Goal: Information Seeking & Learning: Learn about a topic

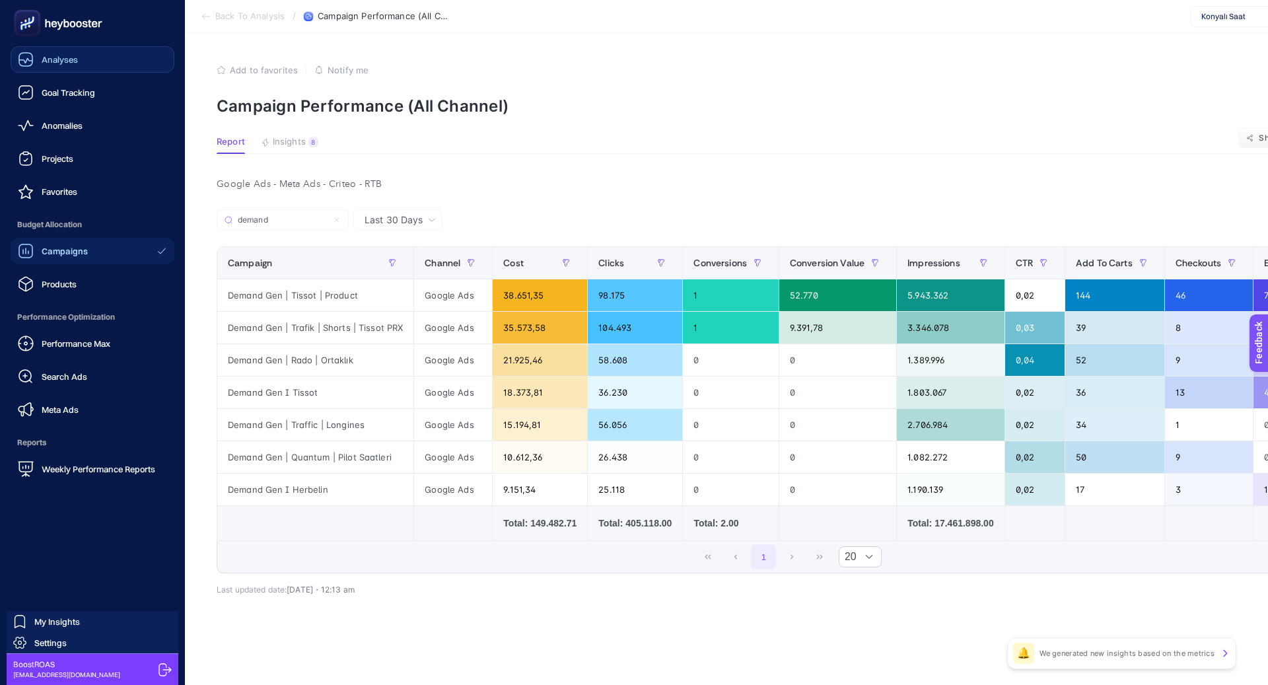
scroll to position [0, 593]
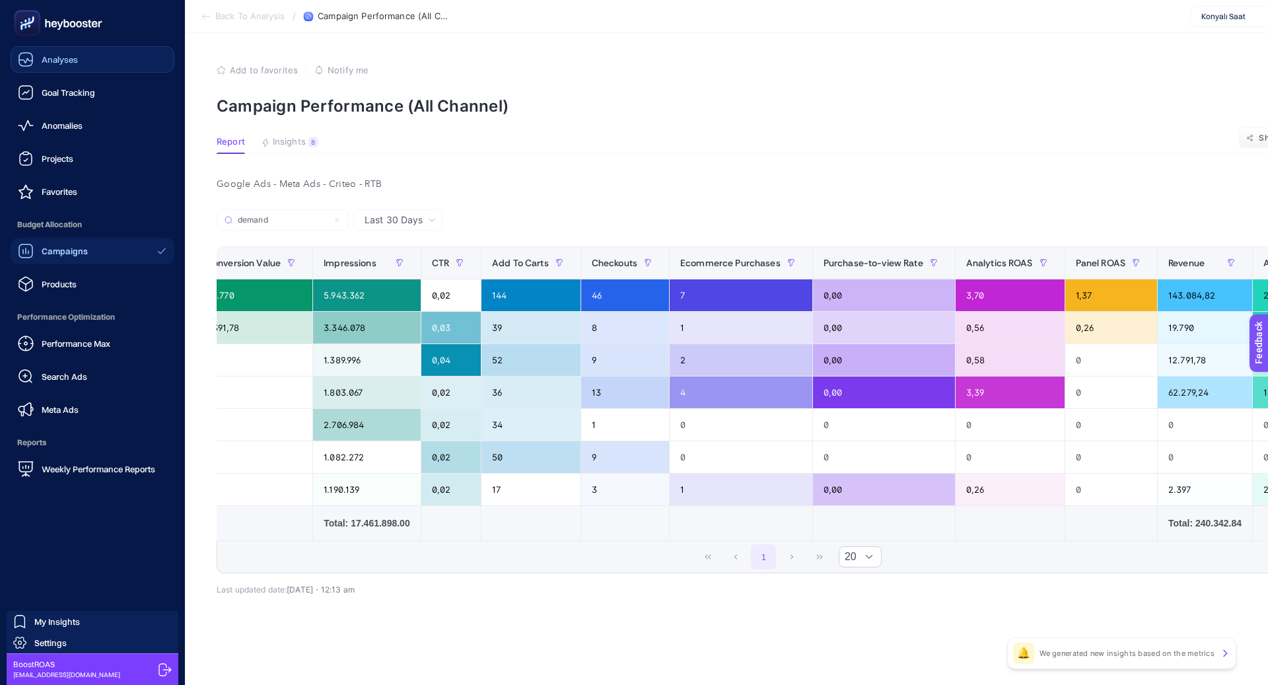
click at [91, 64] on link "Analyses" at bounding box center [93, 59] width 164 height 26
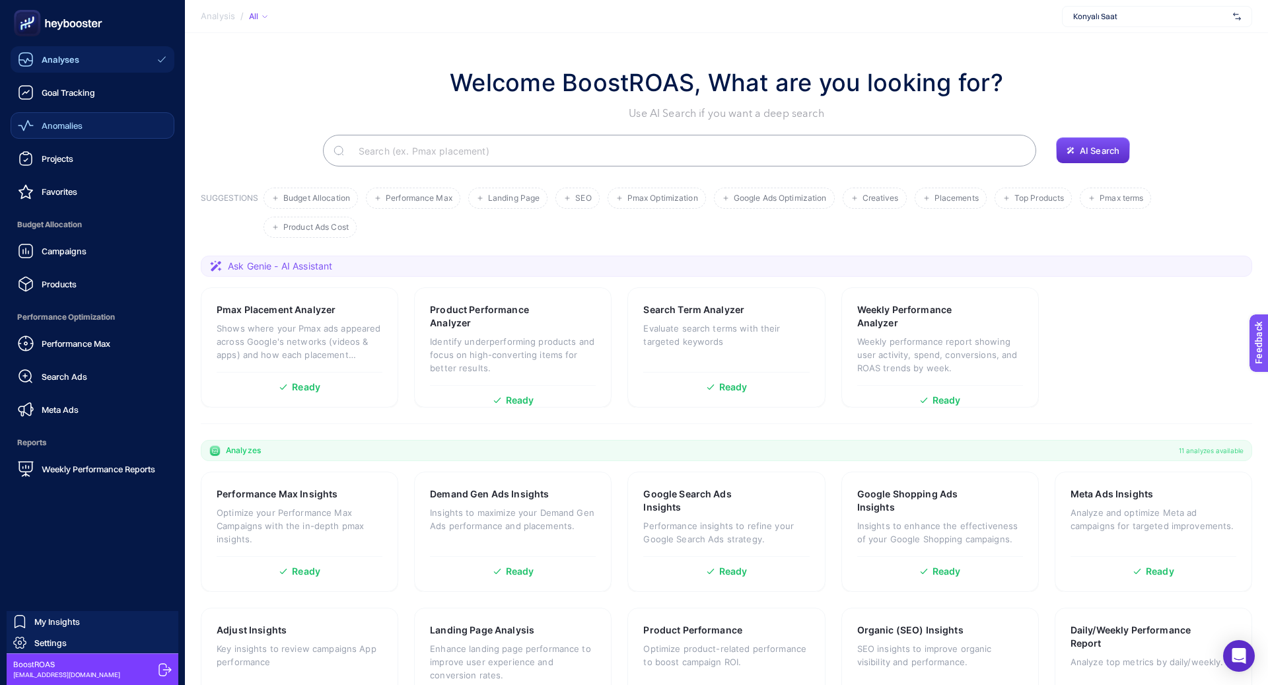
click at [89, 122] on link "Anomalies" at bounding box center [93, 125] width 164 height 26
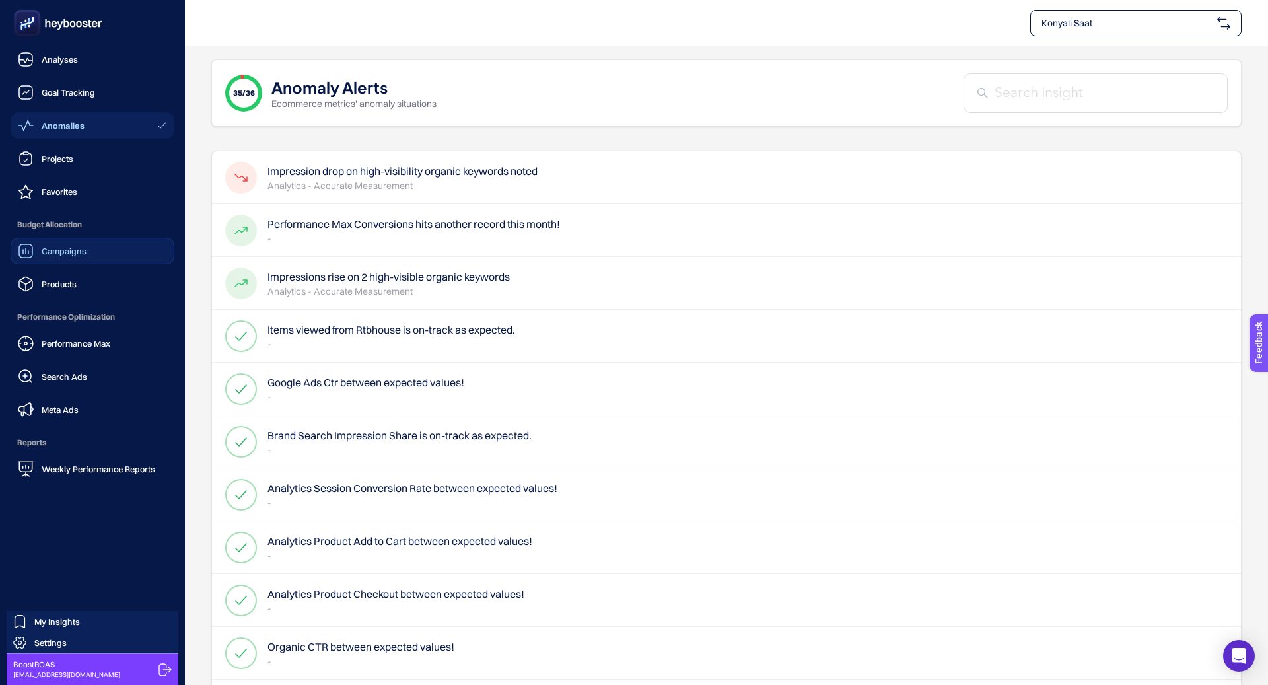
click at [50, 248] on span "Campaigns" at bounding box center [64, 251] width 45 height 11
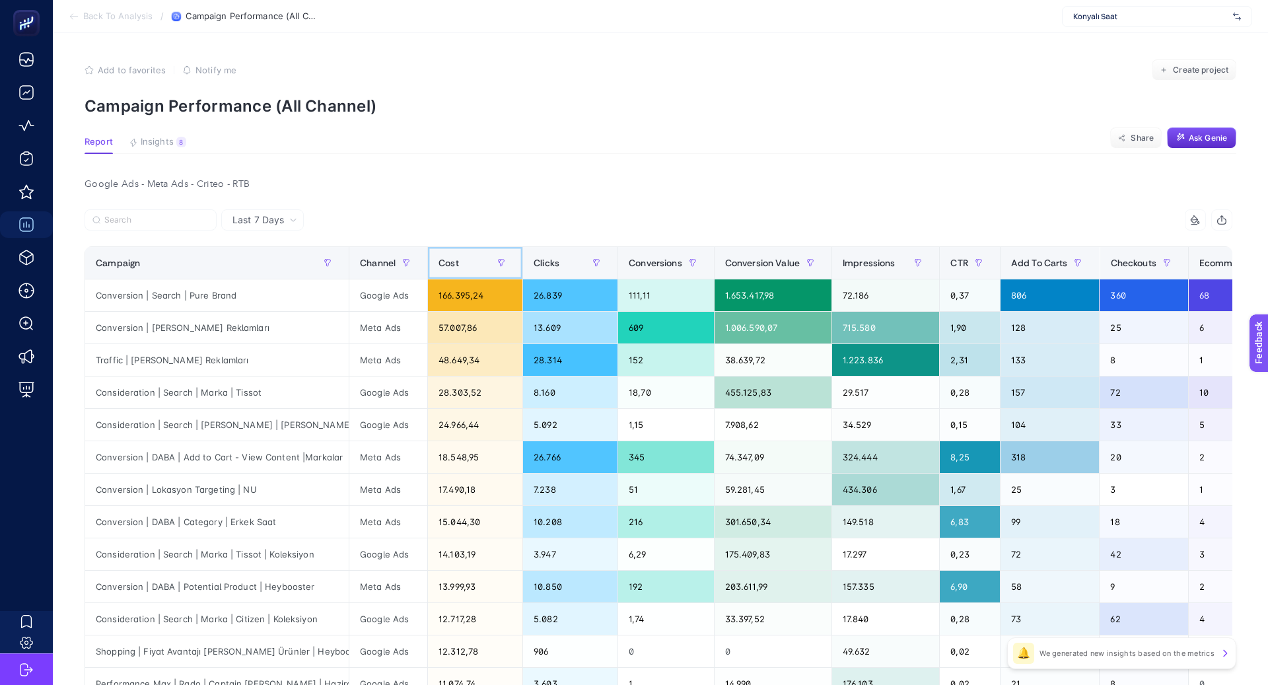
click at [451, 269] on div "Cost" at bounding box center [475, 262] width 73 height 21
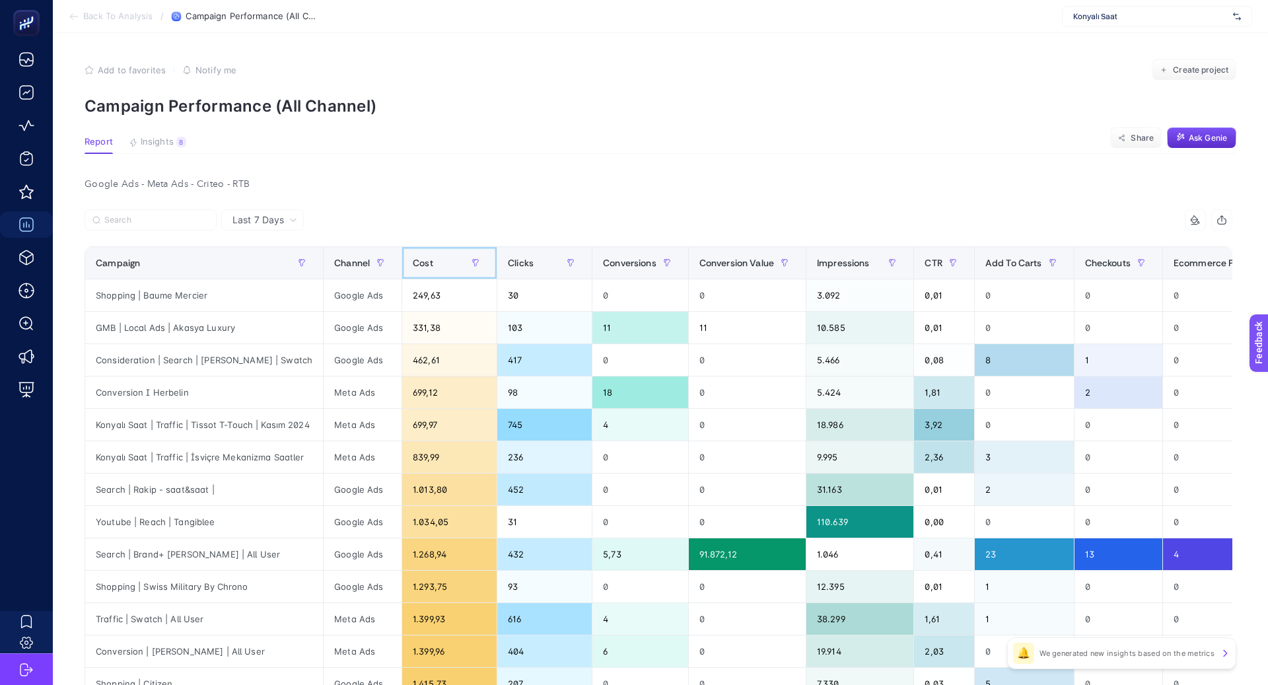
click at [451, 269] on div "Cost" at bounding box center [449, 262] width 73 height 21
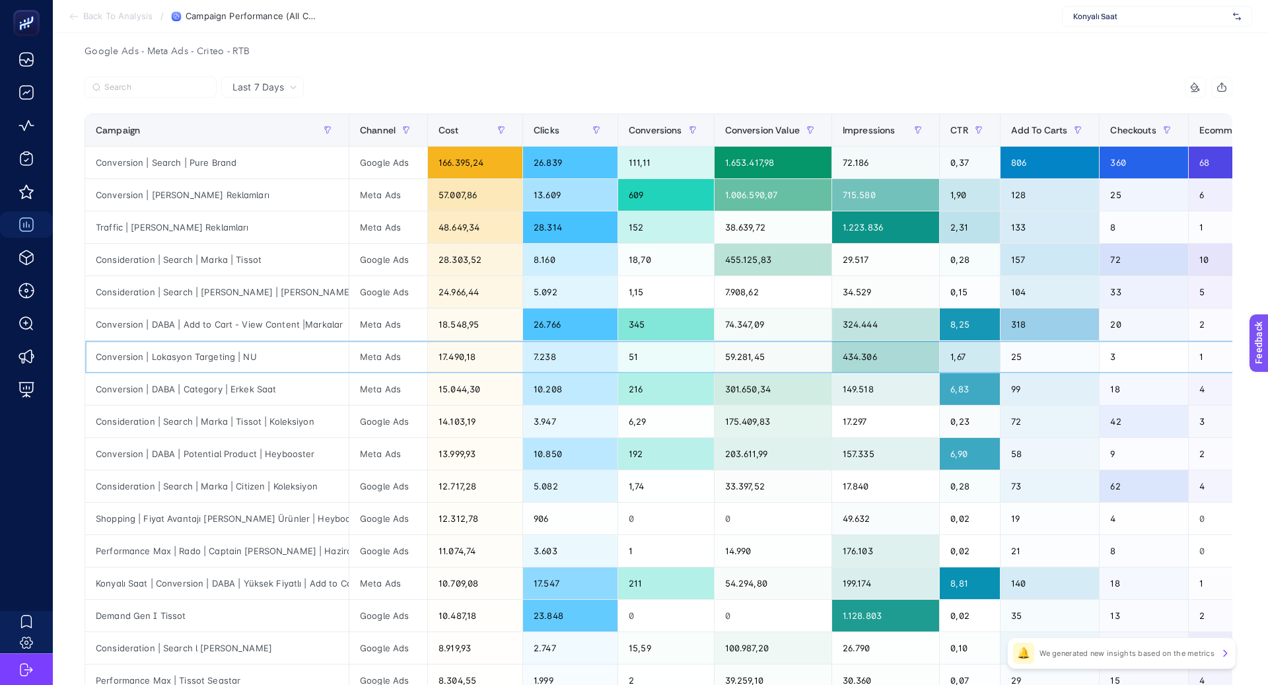
click at [767, 355] on div "59.281,45" at bounding box center [773, 357] width 117 height 32
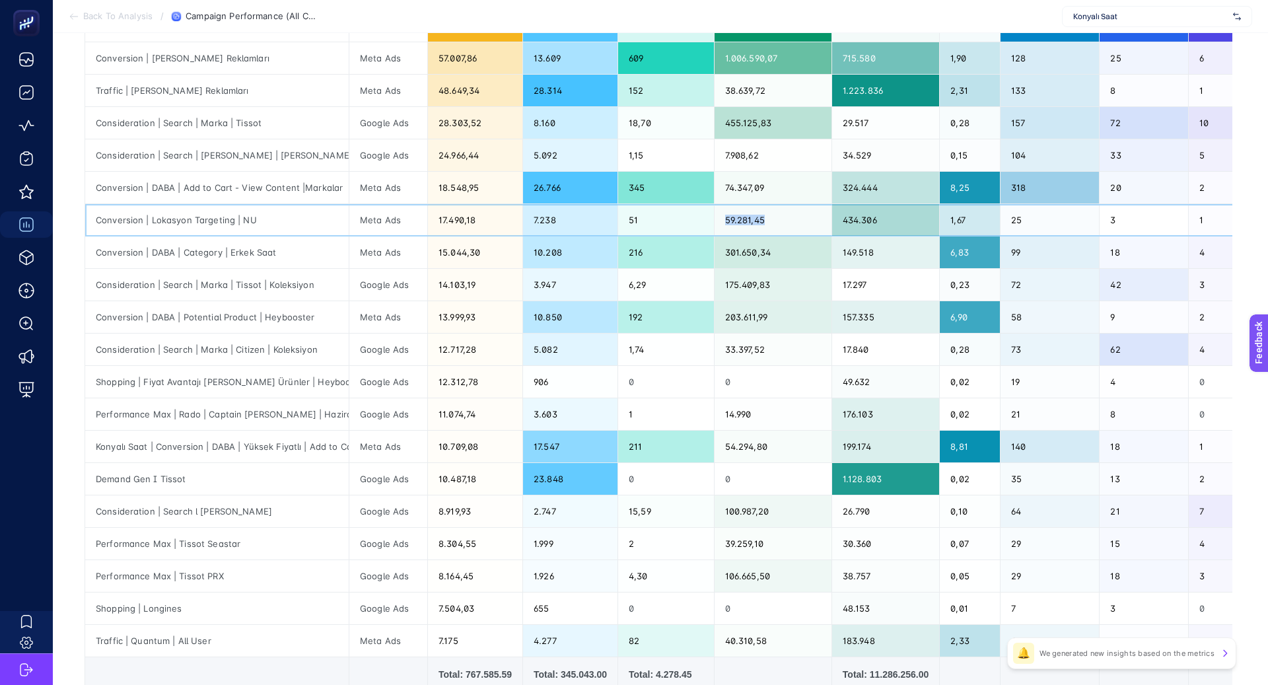
scroll to position [268, 0]
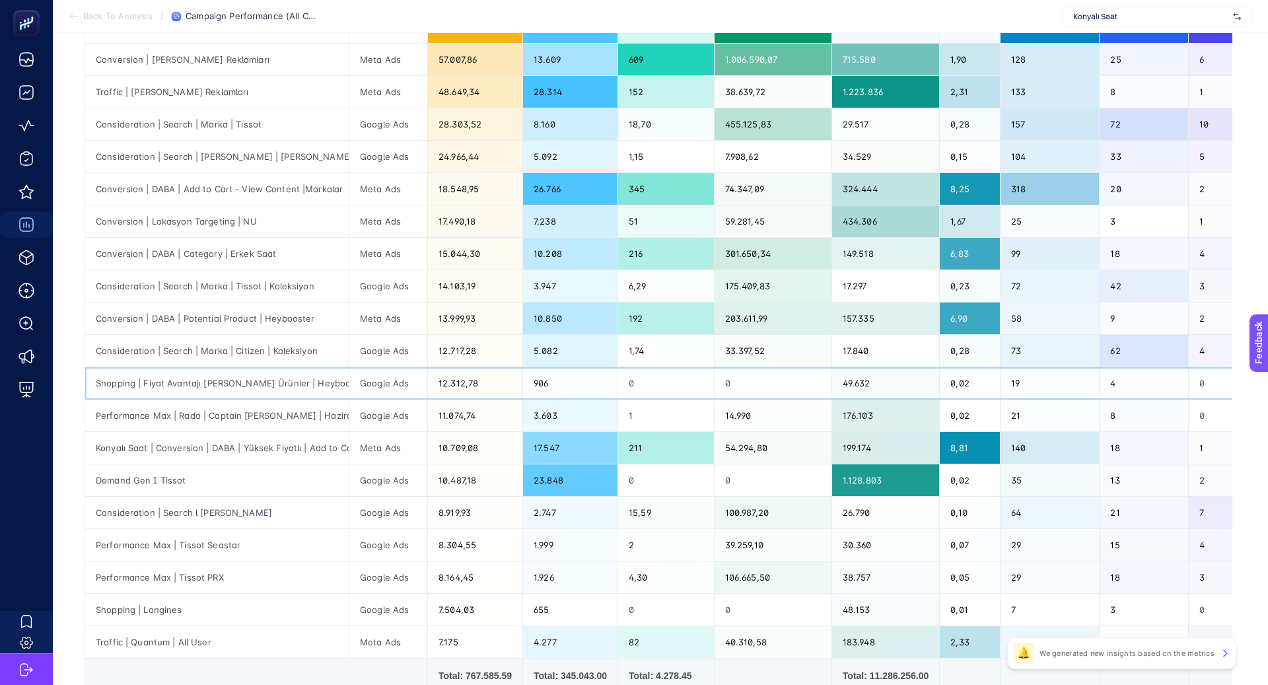
click at [283, 382] on div "Shopping | Fiyat Avantajı [PERSON_NAME] Ürünler | Heybooster" at bounding box center [217, 383] width 264 height 32
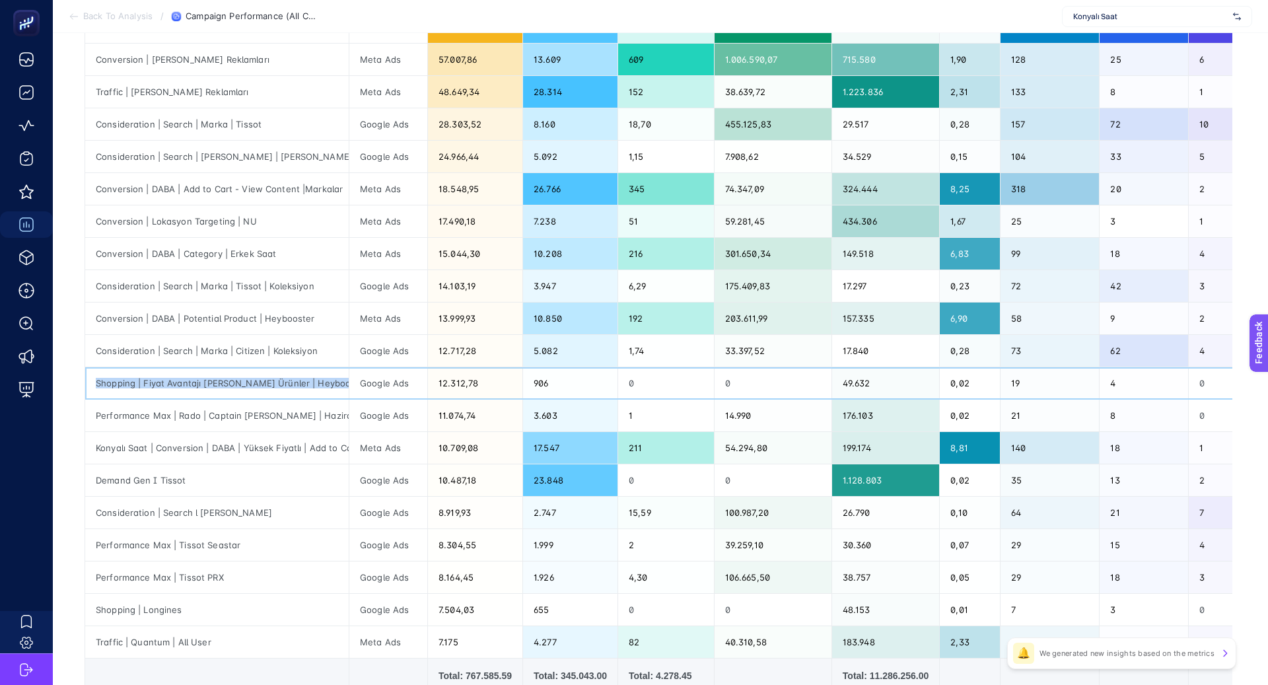
click at [283, 382] on div "Shopping | Fiyat Avantajı [PERSON_NAME] Ürünler | Heybooster" at bounding box center [217, 383] width 264 height 32
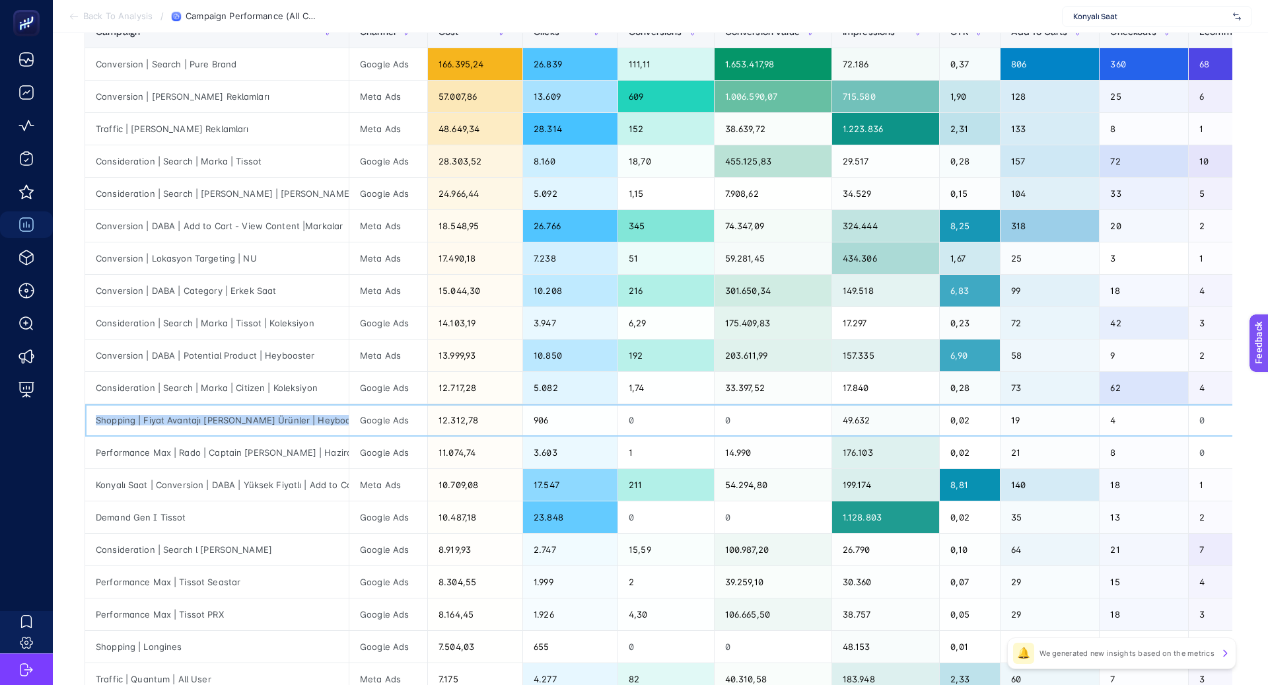
scroll to position [0, 0]
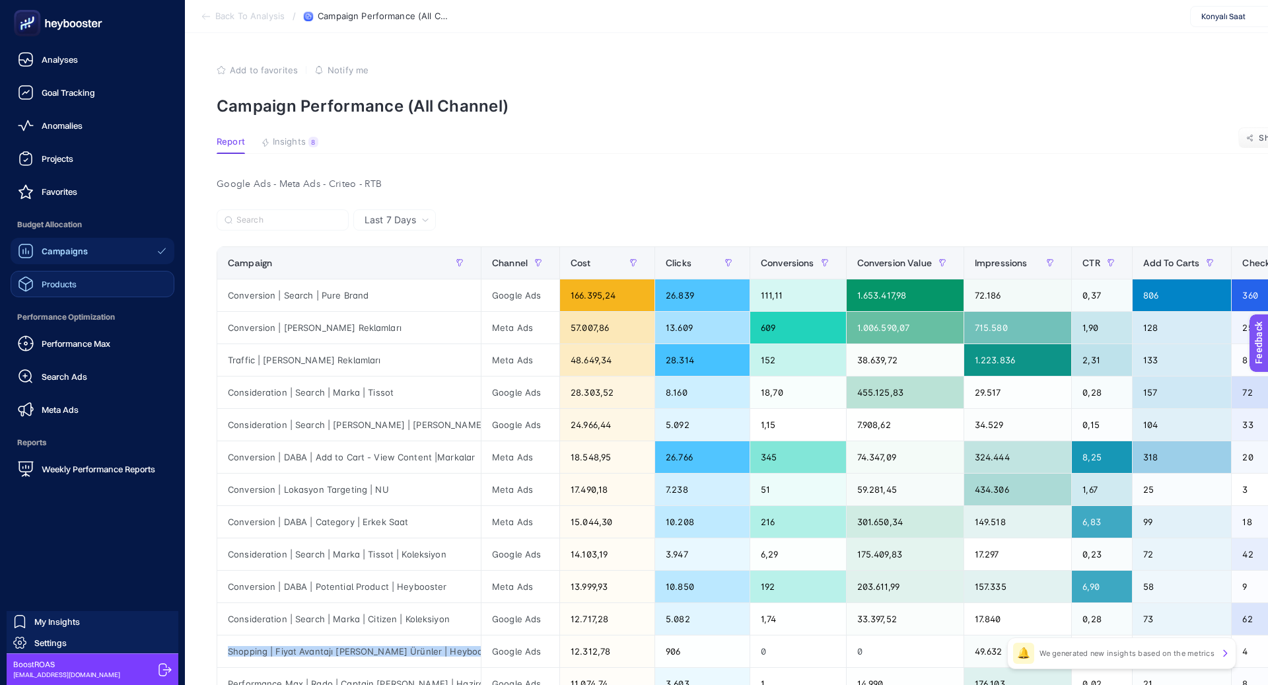
click at [88, 273] on link "Products" at bounding box center [93, 284] width 164 height 26
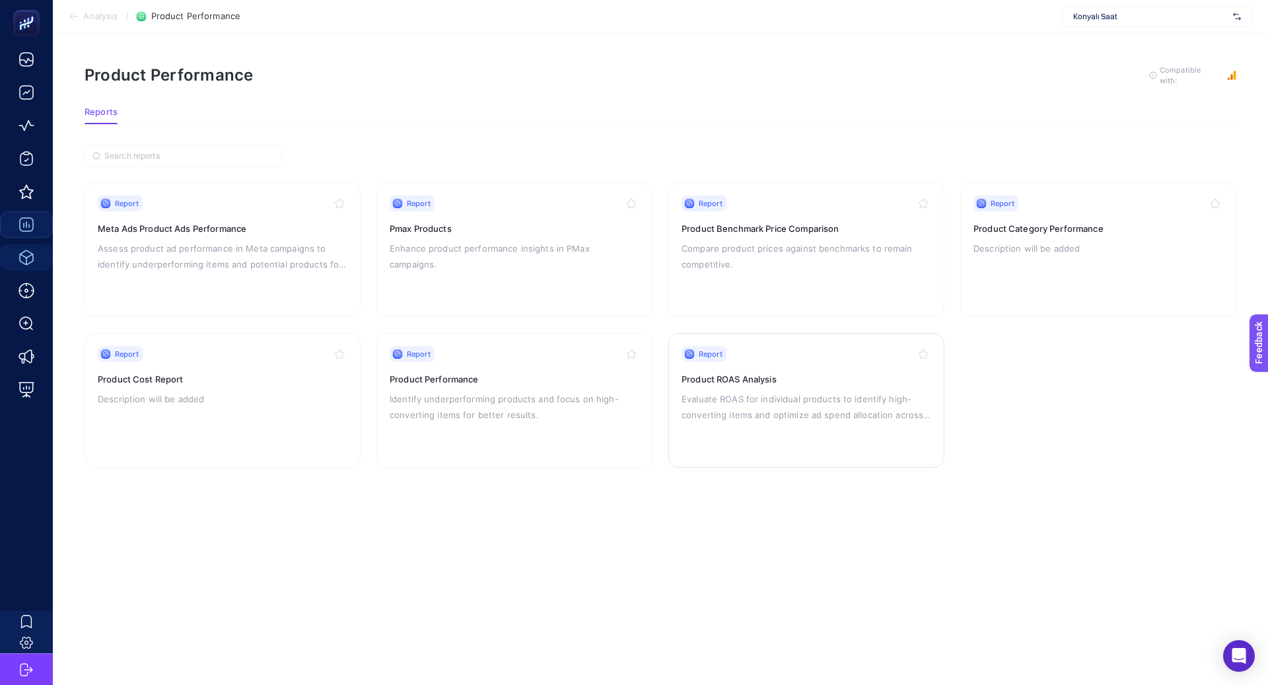
click at [698, 402] on p "Evaluate ROAS for individual products to identify high-converting items and opt…" at bounding box center [807, 407] width 250 height 32
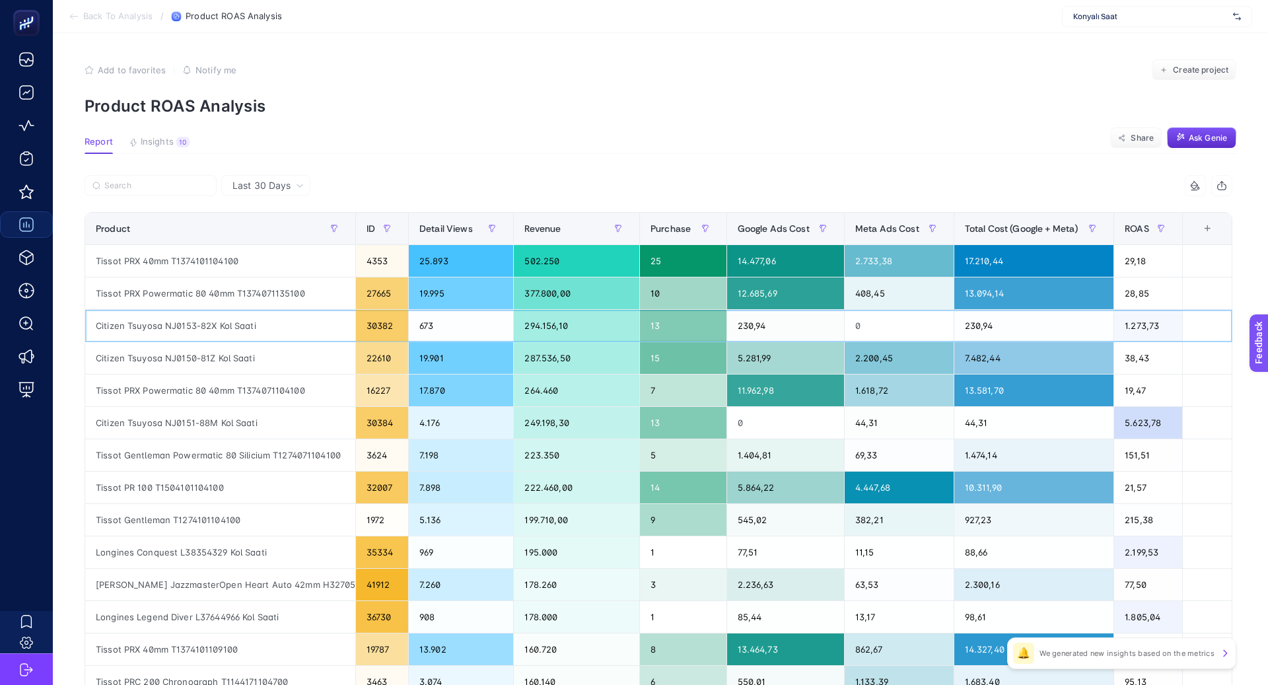
click at [194, 328] on div "Citizen Tsuyosa NJ0153-82X Kol Saati" at bounding box center [220, 326] width 270 height 32
click at [205, 260] on div "Tissot PRX 40mm T1374101104100" at bounding box center [220, 261] width 270 height 32
click at [780, 227] on span "Google Ads Cost" at bounding box center [774, 228] width 72 height 11
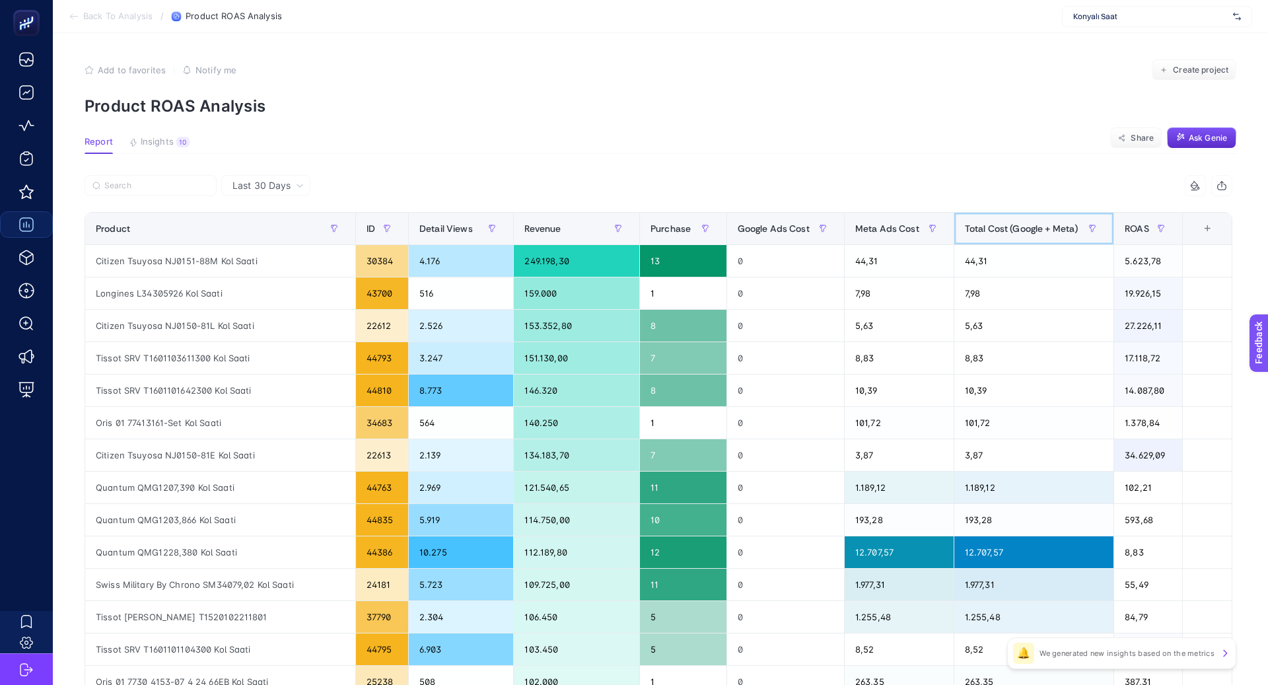
click at [1005, 234] on span "Total Cost (Google + Meta)" at bounding box center [1022, 228] width 114 height 11
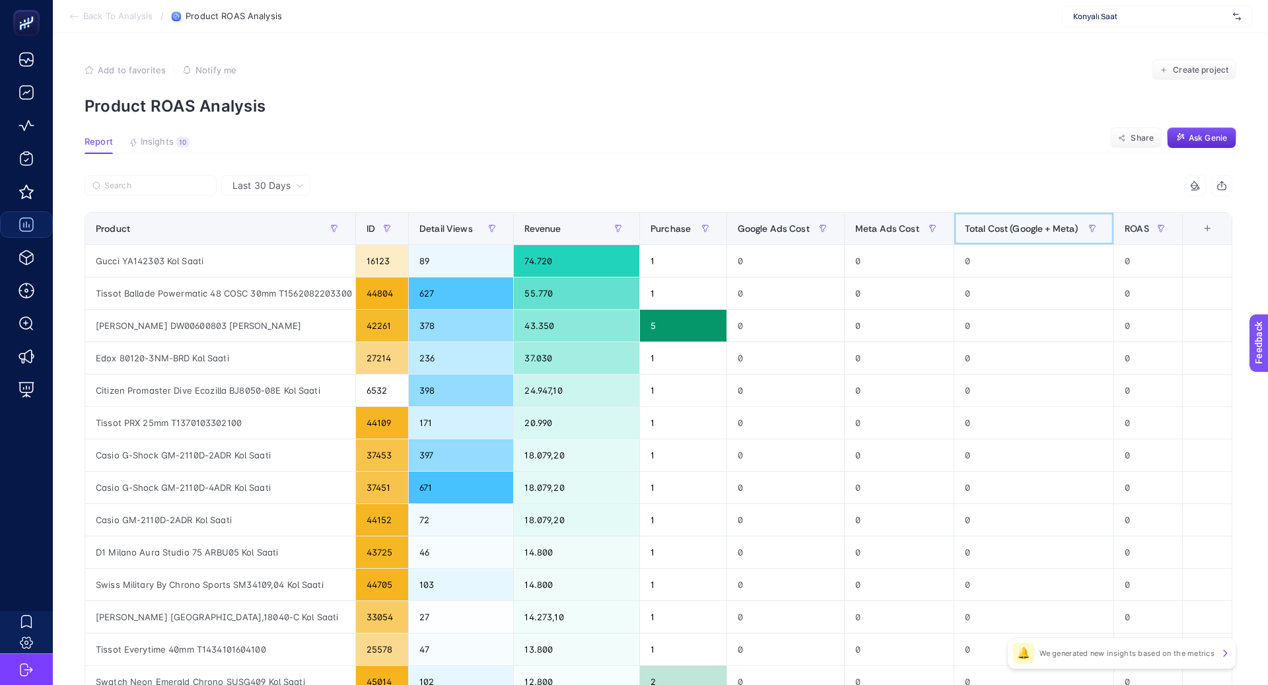
click at [1005, 234] on span "Total Cost (Google + Meta)" at bounding box center [1022, 228] width 114 height 11
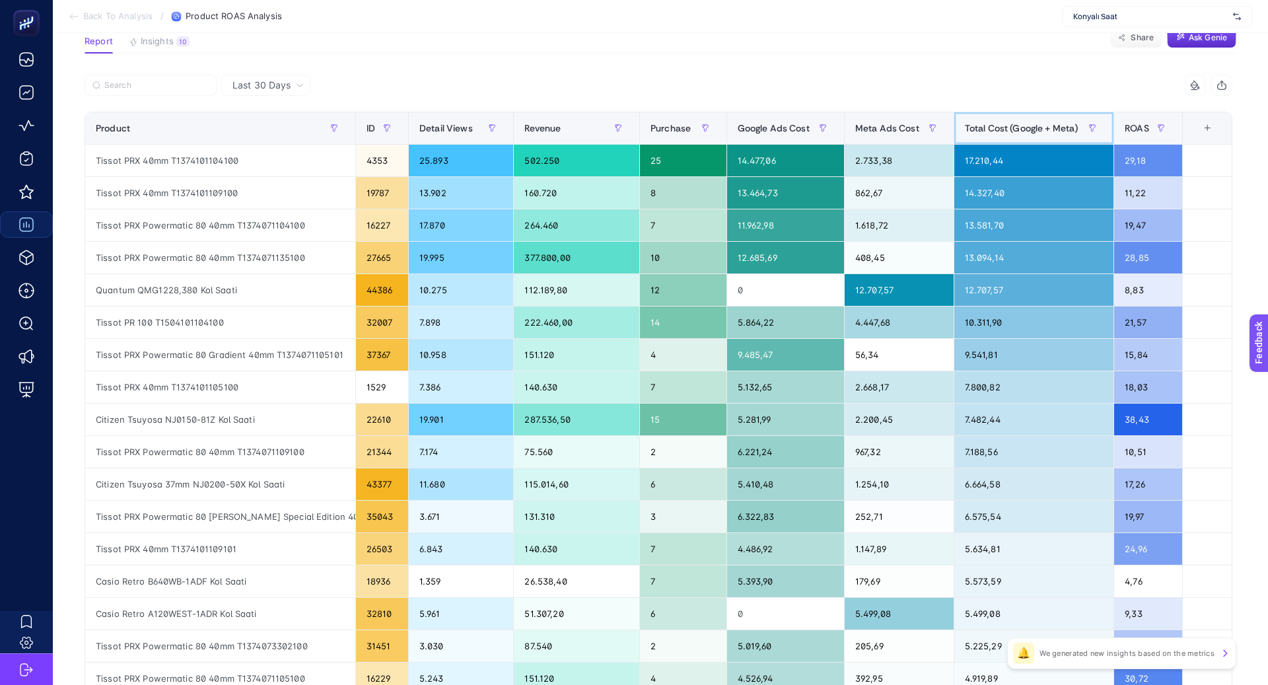
scroll to position [112, 0]
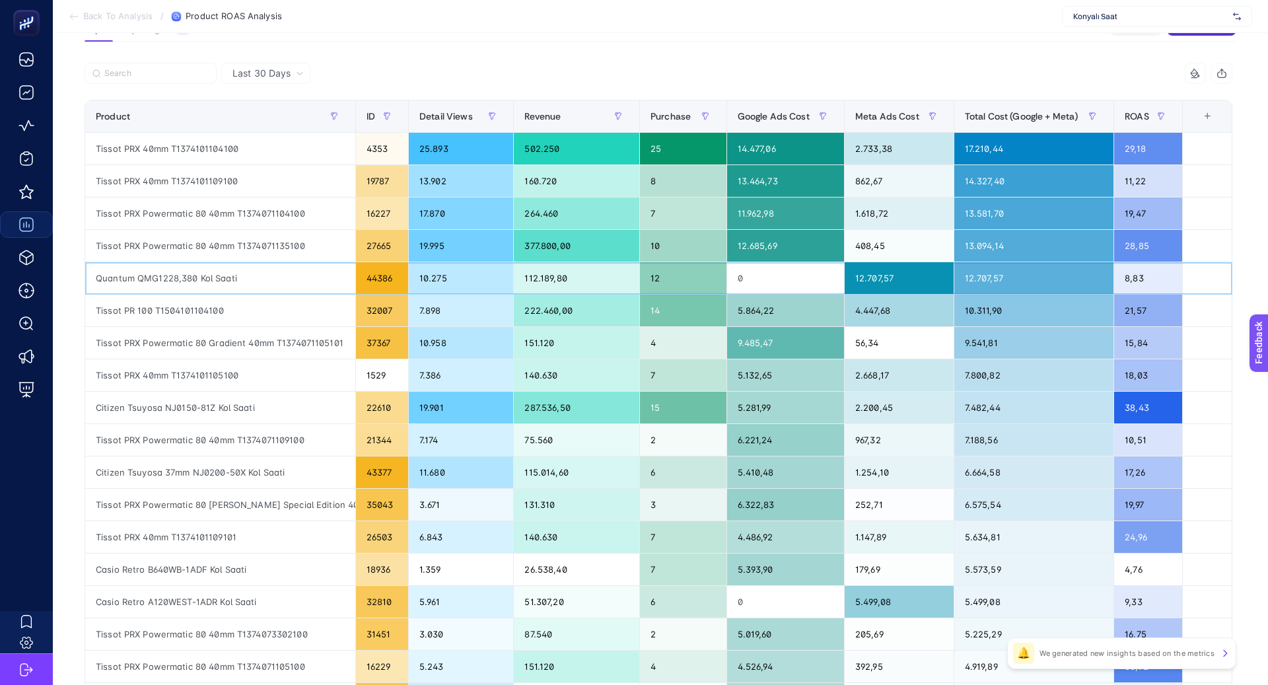
click at [157, 275] on div "Quantum QMG1228,380 Kol Saati" at bounding box center [220, 278] width 270 height 32
click at [174, 312] on div "Tissot PR 100 T1504101104100" at bounding box center [220, 311] width 270 height 32
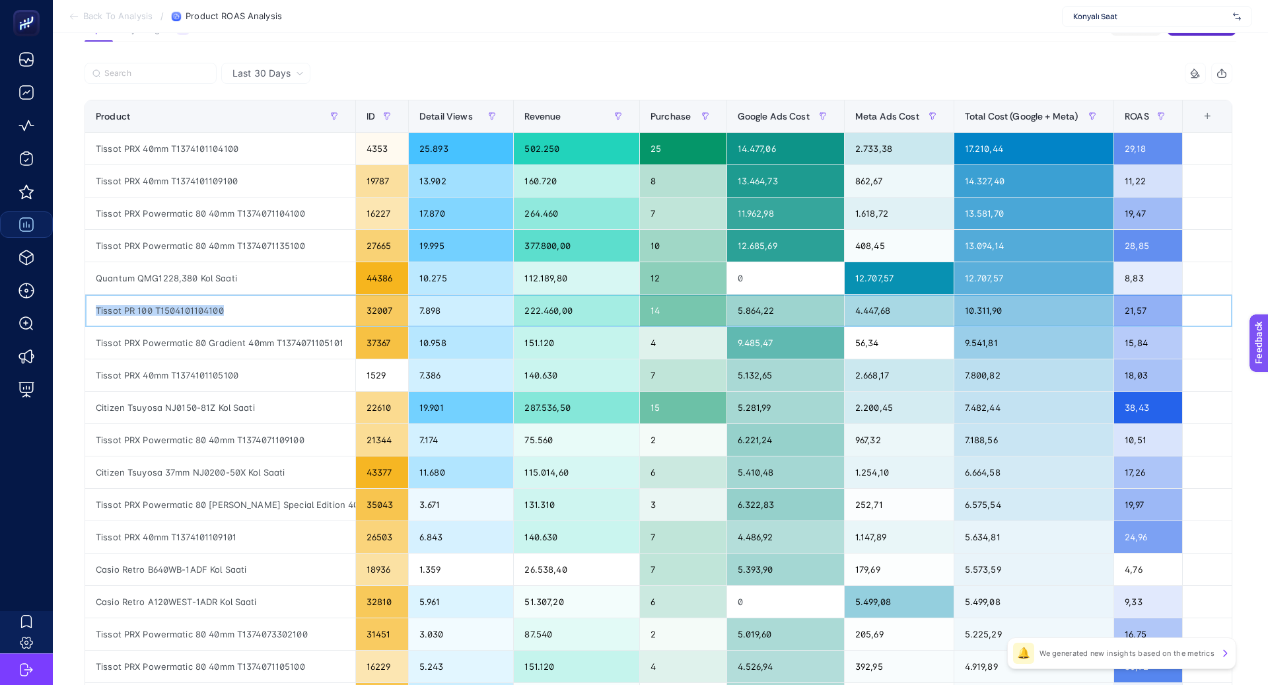
click at [174, 312] on div "Tissot PR 100 T1504101104100" at bounding box center [220, 311] width 270 height 32
click at [181, 353] on div "Tissot PRX Powermatic 80 Gradient 40mm T1374071105101" at bounding box center [220, 343] width 270 height 32
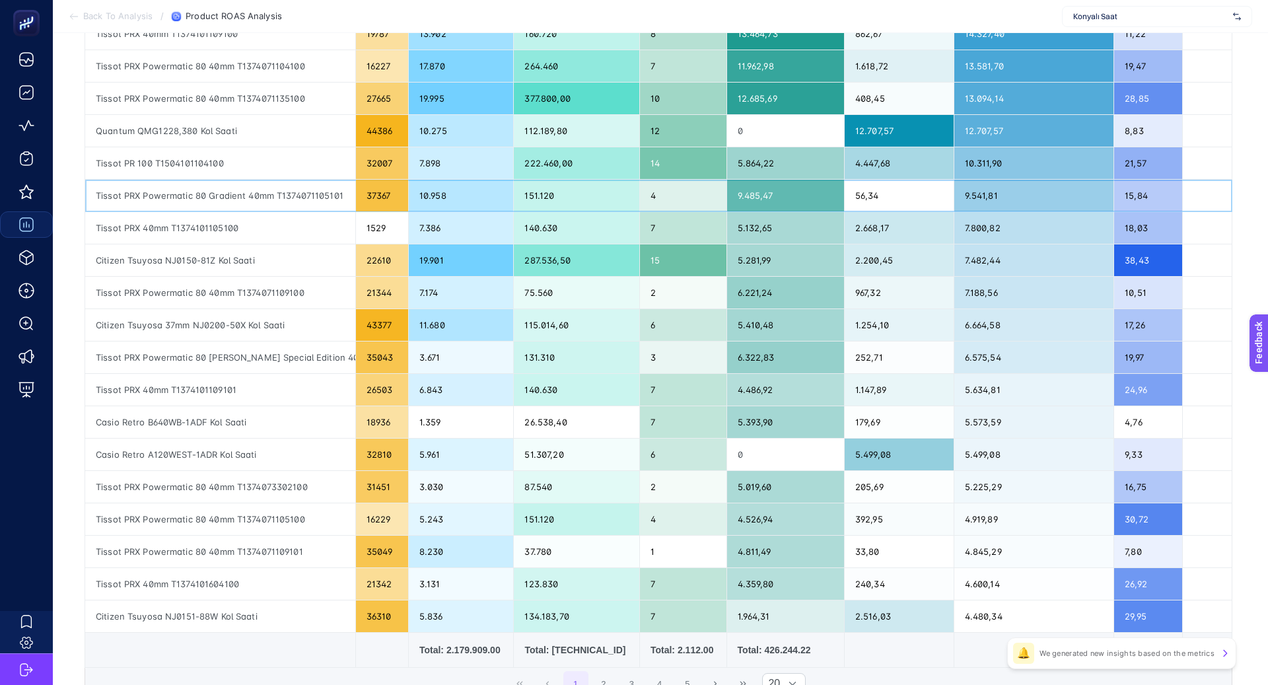
scroll to position [275, 0]
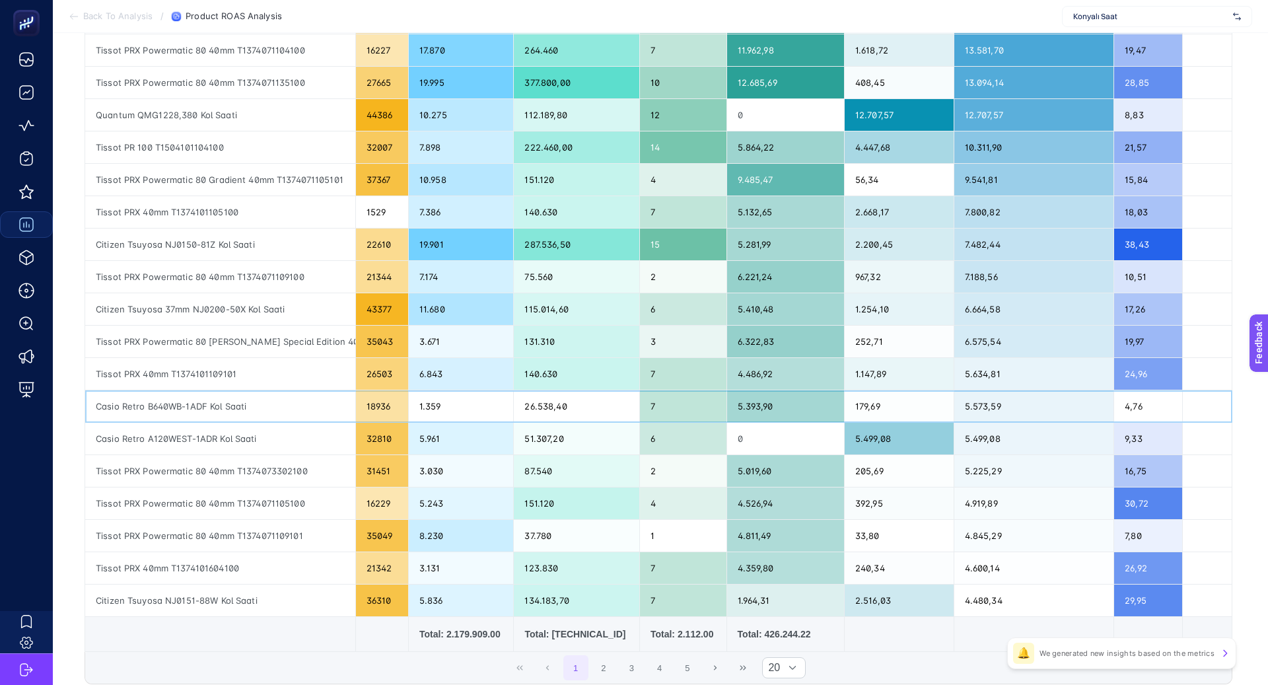
click at [223, 403] on div "Casio Retro B640WB-1ADF Kol Saati" at bounding box center [220, 406] width 270 height 32
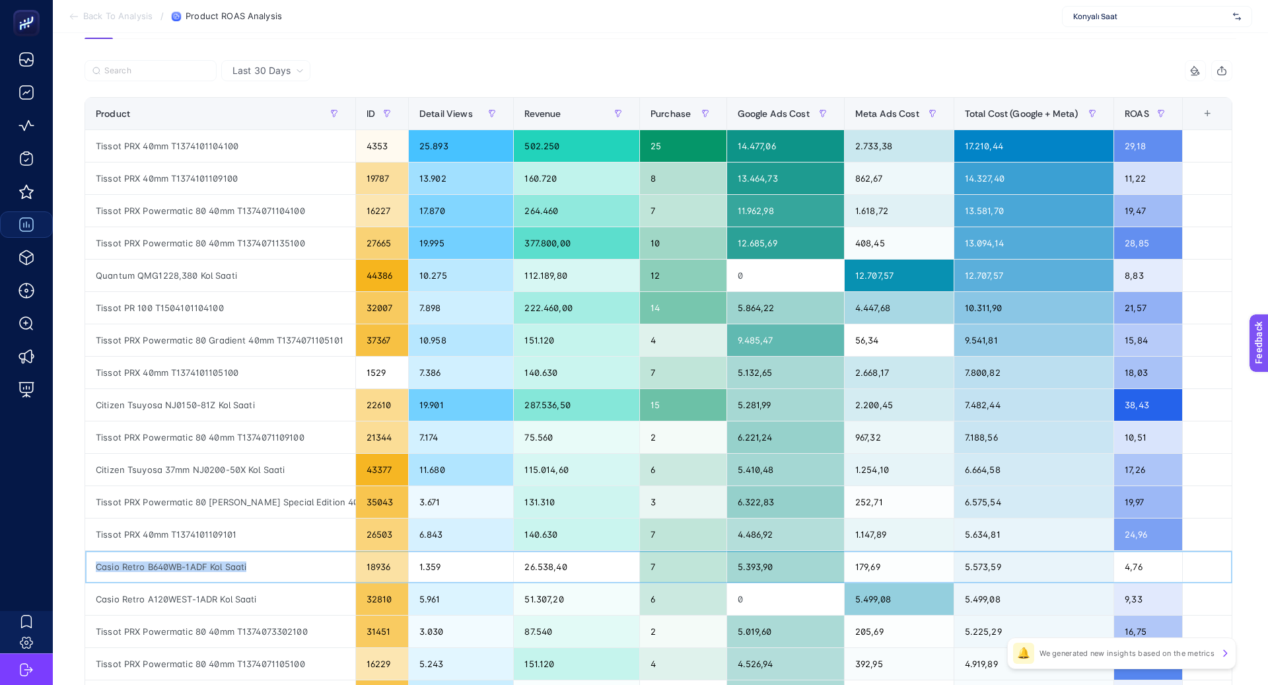
scroll to position [86, 0]
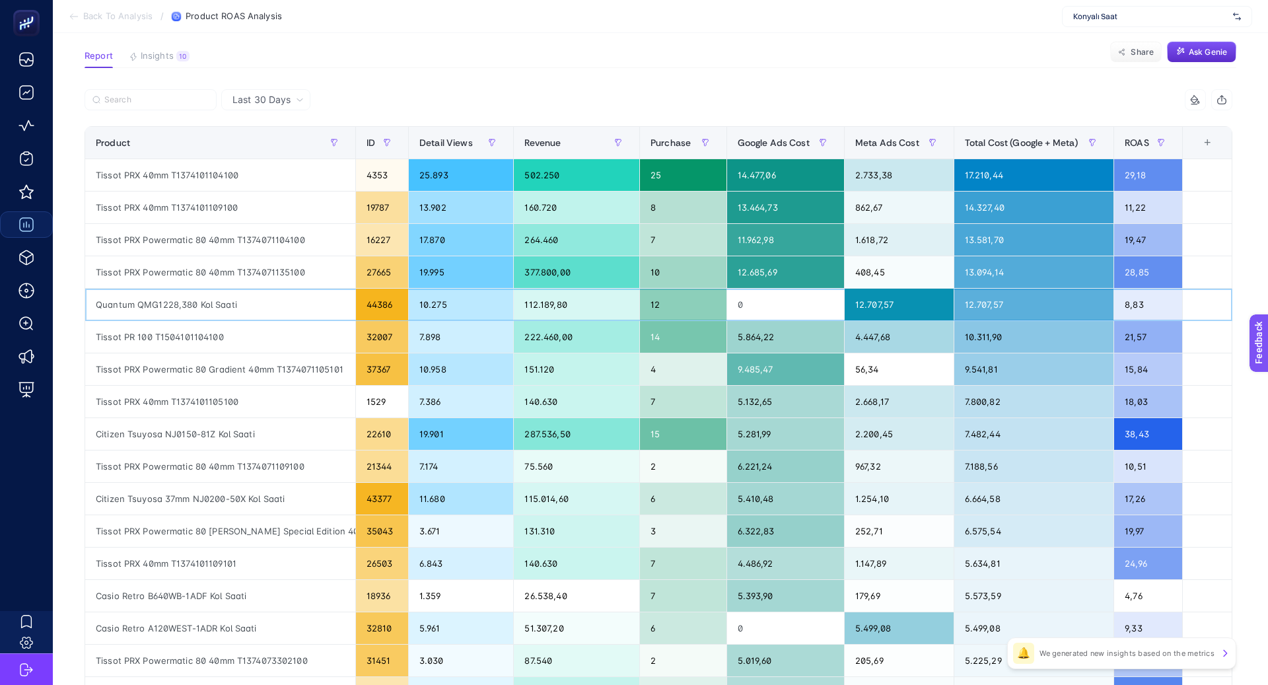
click at [175, 297] on div "Quantum QMG1228,380 Kol Saati" at bounding box center [220, 305] width 270 height 32
click at [310, 349] on div "Tissot PR 100 T1504101104100" at bounding box center [220, 337] width 270 height 32
